Goal: Information Seeking & Learning: Learn about a topic

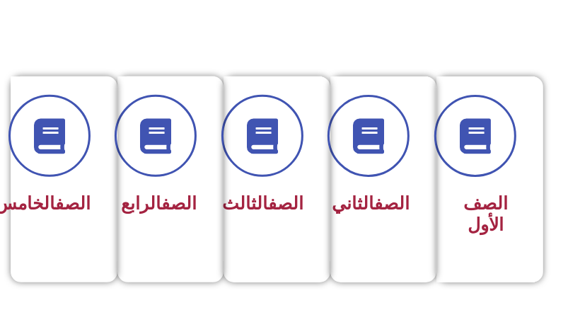
scroll to position [495, 0]
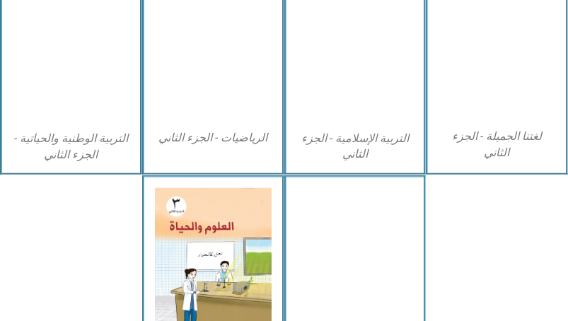
scroll to position [792, 0]
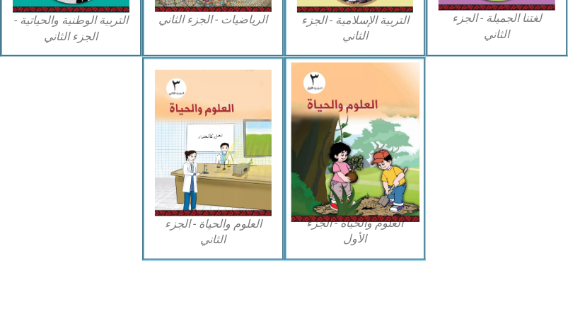
click at [382, 124] on img at bounding box center [355, 143] width 128 height 160
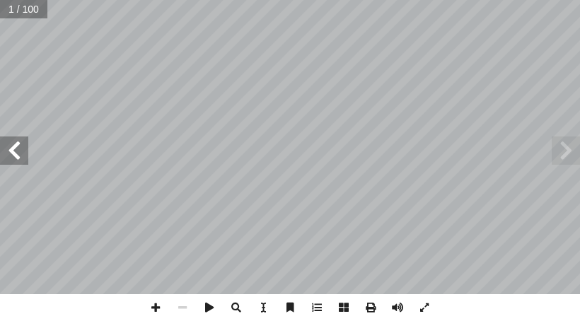
click at [16, 155] on span at bounding box center [14, 150] width 28 height 28
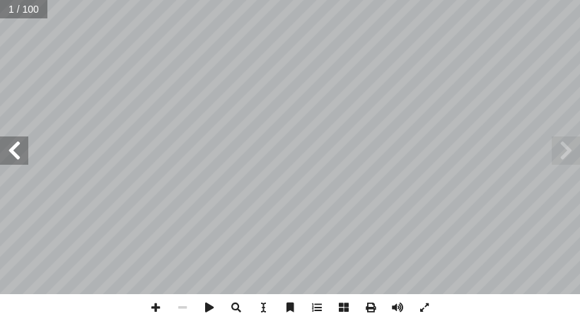
click at [16, 155] on span at bounding box center [14, 150] width 28 height 28
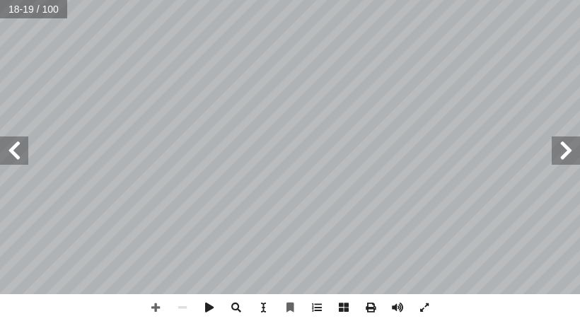
click at [23, 152] on span at bounding box center [14, 150] width 28 height 28
click at [158, 309] on span at bounding box center [155, 307] width 27 height 27
click at [6, 151] on span at bounding box center [14, 150] width 28 height 28
click at [8, 148] on span at bounding box center [14, 150] width 28 height 28
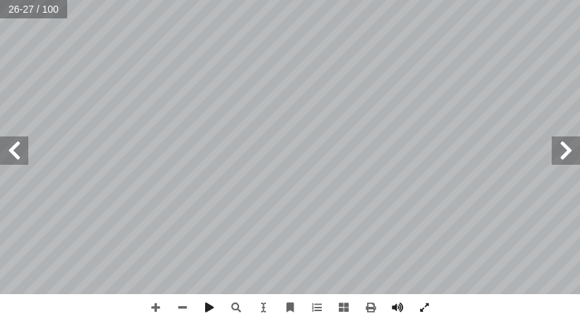
click at [17, 162] on span at bounding box center [14, 150] width 28 height 28
click at [554, 153] on span at bounding box center [565, 150] width 28 height 28
click at [6, 149] on span at bounding box center [14, 150] width 28 height 28
click at [154, 310] on span at bounding box center [155, 307] width 27 height 27
click at [2, 140] on span at bounding box center [14, 150] width 28 height 28
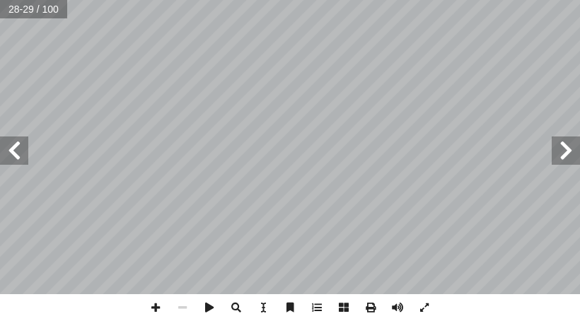
click at [2, 140] on span at bounding box center [14, 150] width 28 height 28
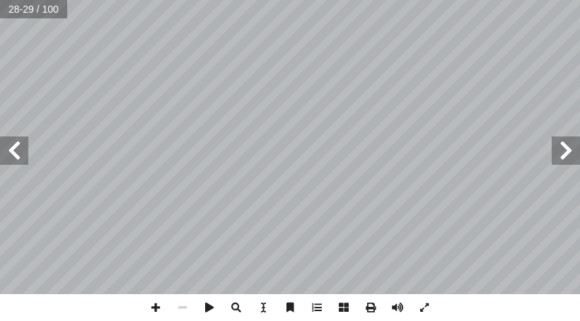
click at [1, 141] on span at bounding box center [14, 150] width 28 height 28
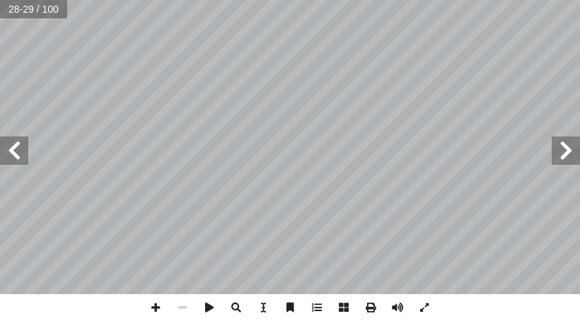
click at [1, 141] on span at bounding box center [14, 150] width 28 height 28
click at [14, 129] on div "٢٤ ): البذور وحجومها 3 نشاط ( ح ج و م ا ل ب ذ و ر : ً � ل و أ ا من البذور، ونتف…" at bounding box center [290, 147] width 580 height 294
click at [578, 147] on span at bounding box center [565, 150] width 28 height 28
click at [578, 151] on span at bounding box center [565, 150] width 28 height 28
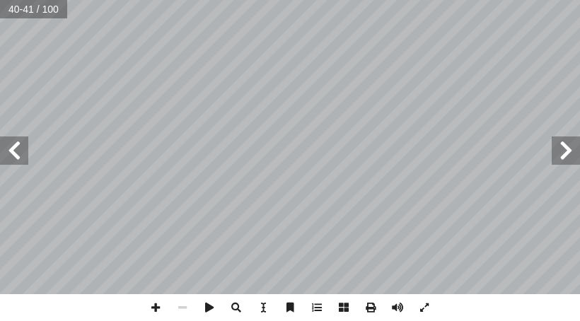
click at [578, 151] on span at bounding box center [565, 150] width 28 height 28
click at [578, 152] on span at bounding box center [565, 150] width 28 height 28
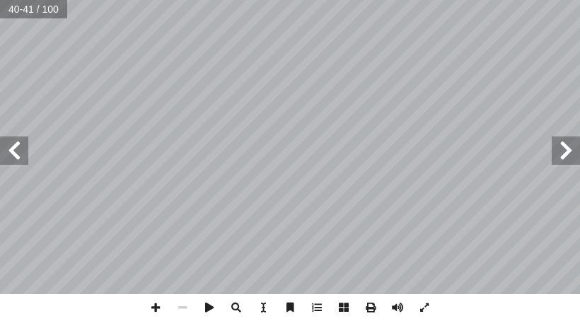
click at [578, 152] on span at bounding box center [565, 150] width 28 height 28
click at [554, 141] on span at bounding box center [565, 150] width 28 height 28
drag, startPoint x: 578, startPoint y: 155, endPoint x: 574, endPoint y: 141, distance: 14.8
click at [576, 149] on span at bounding box center [565, 150] width 28 height 28
click at [20, 144] on span at bounding box center [14, 150] width 28 height 28
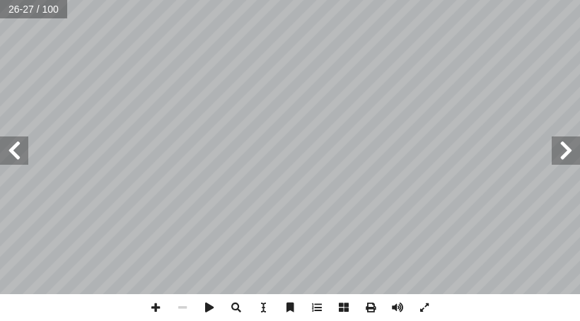
click at [20, 144] on span at bounding box center [14, 150] width 28 height 28
click at [157, 296] on span at bounding box center [155, 307] width 27 height 27
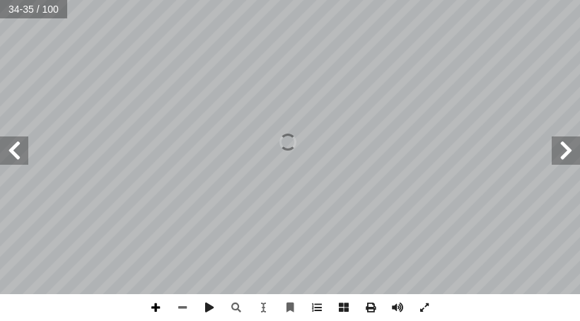
click at [157, 296] on span at bounding box center [155, 307] width 27 height 27
click at [17, 143] on span at bounding box center [14, 150] width 28 height 28
click at [183, 303] on span at bounding box center [182, 307] width 27 height 27
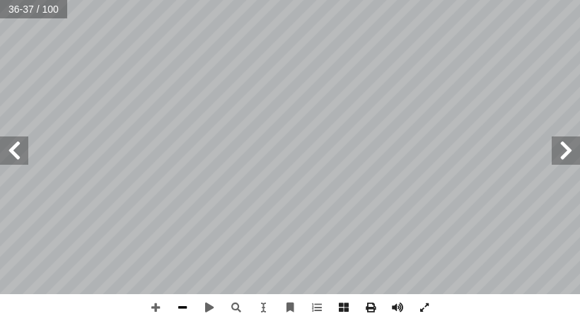
click at [173, 297] on span at bounding box center [182, 307] width 27 height 27
